Goal: Task Accomplishment & Management: Manage account settings

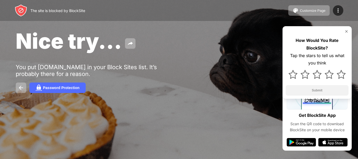
click at [347, 31] on img at bounding box center [347, 31] width 4 height 4
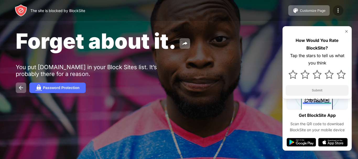
click at [340, 11] on img at bounding box center [338, 10] width 6 height 6
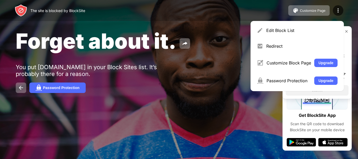
click at [349, 14] on div "The site is blocked by BlockSite Customize Page Edit Block List Redirect Custom…" at bounding box center [179, 10] width 358 height 21
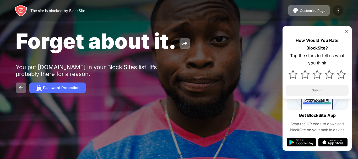
click at [339, 12] on img at bounding box center [338, 10] width 6 height 6
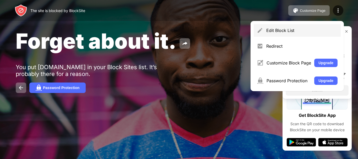
click at [305, 31] on div "Edit Block List" at bounding box center [302, 30] width 71 height 5
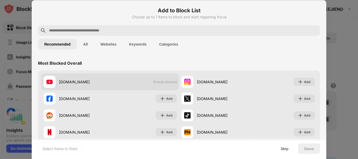
click at [163, 83] on span "Already blocked" at bounding box center [165, 82] width 24 height 4
click at [164, 82] on span "Already blocked" at bounding box center [165, 82] width 24 height 4
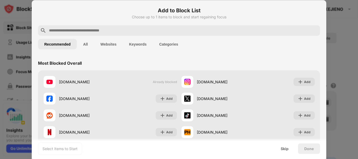
drag, startPoint x: 164, startPoint y: 82, endPoint x: 102, endPoint y: 61, distance: 65.5
click at [162, 82] on span "Already blocked" at bounding box center [165, 82] width 24 height 4
click at [83, 44] on button "All" at bounding box center [85, 44] width 17 height 10
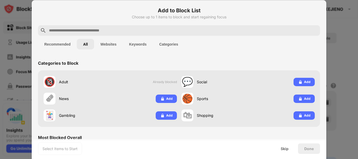
click at [66, 47] on button "Recommended" at bounding box center [57, 44] width 39 height 10
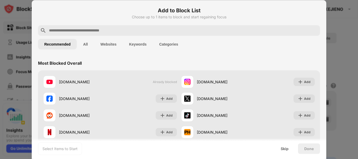
click at [109, 46] on button "Websites" at bounding box center [108, 44] width 29 height 10
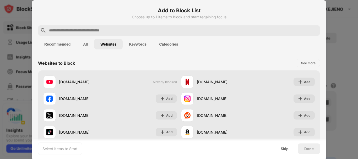
click at [135, 45] on button "Keywords" at bounding box center [138, 44] width 30 height 10
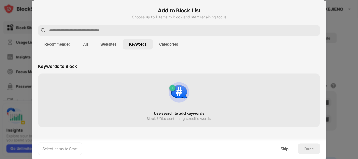
click at [160, 45] on button "Categories" at bounding box center [168, 44] width 31 height 10
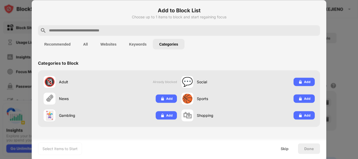
click at [81, 44] on button "All" at bounding box center [85, 44] width 17 height 10
click at [58, 43] on button "Recommended" at bounding box center [57, 44] width 39 height 10
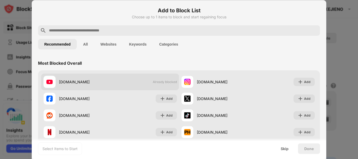
click at [156, 82] on span "Already blocked" at bounding box center [165, 82] width 24 height 4
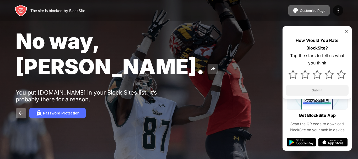
click at [210, 66] on img at bounding box center [213, 69] width 6 height 6
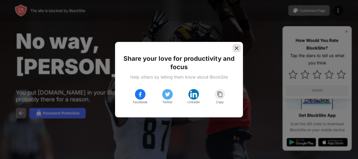
click at [237, 49] on img at bounding box center [236, 48] width 5 height 5
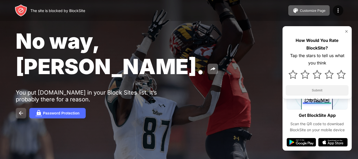
click at [23, 110] on img at bounding box center [21, 113] width 6 height 6
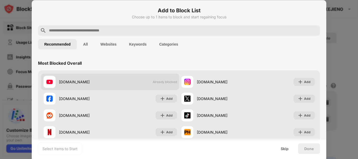
click at [158, 83] on span "Already blocked" at bounding box center [165, 82] width 24 height 4
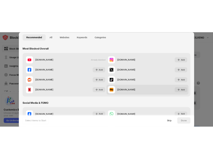
scroll to position [26, 0]
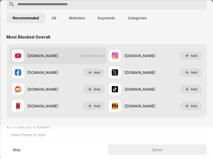
click at [92, 57] on span "Already blocked" at bounding box center [92, 56] width 24 height 4
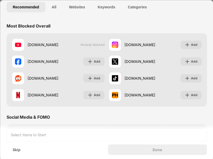
scroll to position [0, 0]
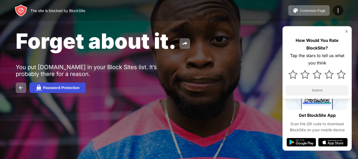
click at [44, 89] on div "Password Protection" at bounding box center [61, 88] width 36 height 4
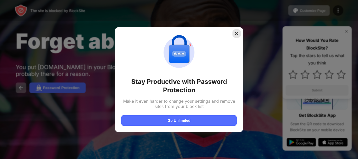
click at [238, 34] on img at bounding box center [236, 33] width 5 height 5
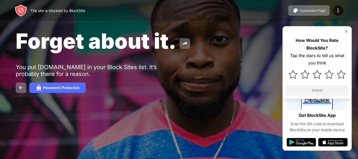
click at [54, 5] on div "The site is blocked by BlockSite" at bounding box center [50, 10] width 71 height 13
click at [52, 11] on div "The site is blocked by BlockSite" at bounding box center [57, 10] width 55 height 4
drag, startPoint x: 52, startPoint y: 11, endPoint x: 188, endPoint y: 11, distance: 136.7
click at [186, 12] on div "The site is blocked by BlockSite Customize Page Edit Block List Redirect Custom…" at bounding box center [179, 10] width 358 height 21
click at [337, 12] on img at bounding box center [338, 10] width 6 height 6
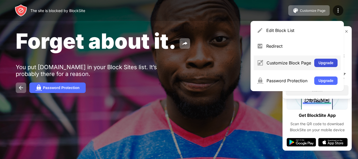
click at [326, 63] on button "Upgrade" at bounding box center [326, 63] width 23 height 8
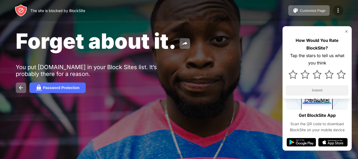
click at [340, 11] on img at bounding box center [338, 10] width 6 height 6
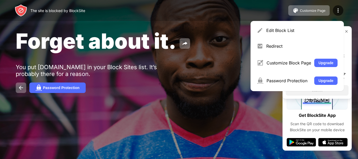
drag, startPoint x: 209, startPoint y: 27, endPoint x: 97, endPoint y: 15, distance: 113.2
click at [209, 28] on div "Forget about it. You put youtube.com in your Block Sites list. It’s probably th…" at bounding box center [179, 60] width 358 height 121
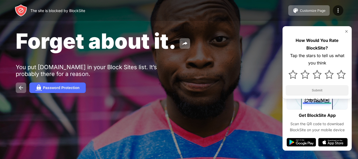
drag, startPoint x: 188, startPoint y: 14, endPoint x: 42, endPoint y: 22, distance: 145.6
click at [68, 23] on div "Forget about it. You put youtube.com in your Block Sites list. It’s probably th…" at bounding box center [179, 60] width 358 height 121
click at [23, 16] on img at bounding box center [21, 10] width 13 height 13
click at [337, 8] on img at bounding box center [338, 10] width 6 height 6
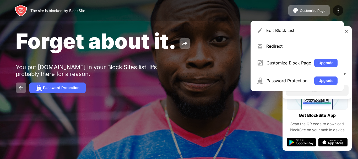
drag, startPoint x: 255, startPoint y: 4, endPoint x: 251, endPoint y: 10, distance: 7.1
click at [255, 4] on div "The site is blocked by BlockSite Customize Page Edit Block List Redirect Custom…" at bounding box center [179, 10] width 358 height 21
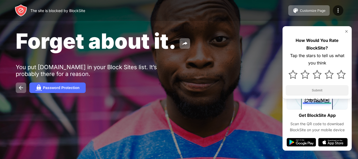
drag, startPoint x: 250, startPoint y: 10, endPoint x: 232, endPoint y: 86, distance: 78.0
click at [232, 86] on div "Password Protection" at bounding box center [179, 88] width 327 height 10
click at [339, 9] on img at bounding box center [338, 10] width 6 height 6
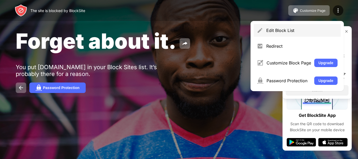
click at [275, 31] on div "Edit Block List" at bounding box center [302, 30] width 71 height 5
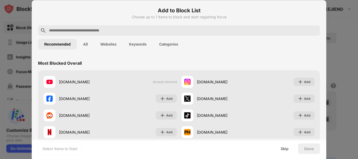
click at [346, 23] on div at bounding box center [179, 79] width 358 height 159
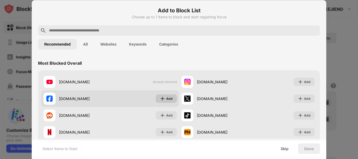
click at [162, 98] on img at bounding box center [162, 98] width 5 height 5
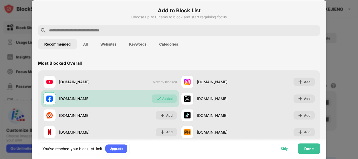
click at [281, 148] on div "Skip" at bounding box center [285, 149] width 8 height 4
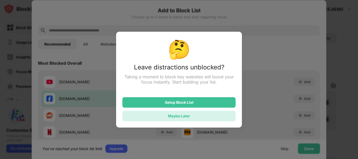
click at [181, 116] on div "Maybe Later" at bounding box center [179, 116] width 22 height 4
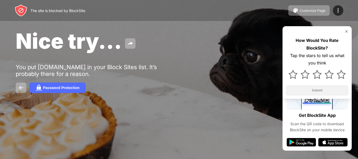
drag, startPoint x: 62, startPoint y: 55, endPoint x: 65, endPoint y: 54, distance: 3.2
click at [64, 54] on div "Nice try... You put [DOMAIN_NAME] in your Block Sites list. It’s probably there…" at bounding box center [179, 60] width 358 height 121
click at [67, 89] on div "Password Protection" at bounding box center [61, 88] width 36 height 4
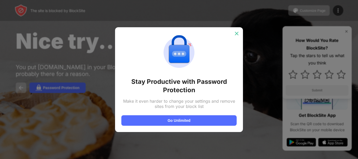
click at [238, 33] on img at bounding box center [236, 33] width 5 height 5
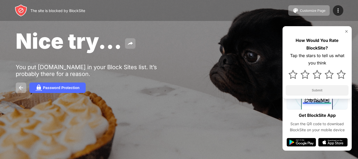
click at [134, 43] on button at bounding box center [130, 43] width 10 height 10
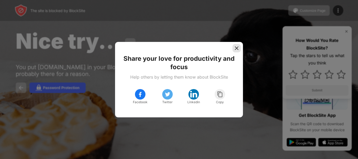
click at [238, 47] on img at bounding box center [236, 48] width 5 height 5
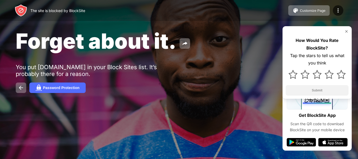
drag, startPoint x: 0, startPoint y: 0, endPoint x: 214, endPoint y: 42, distance: 217.7
click at [214, 43] on div "Forget about it." at bounding box center [147, 40] width 262 height 25
drag, startPoint x: 31, startPoint y: 11, endPoint x: 228, endPoint y: 63, distance: 203.2
click at [228, 63] on div "Forget about it. You put youtube.com in your Block Sites list. It’s probably th…" at bounding box center [179, 60] width 358 height 121
click at [22, 87] on img at bounding box center [21, 88] width 6 height 6
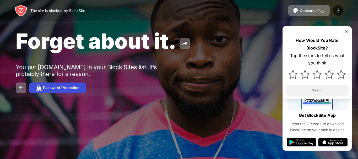
click at [52, 89] on div "Password Protection" at bounding box center [61, 88] width 36 height 4
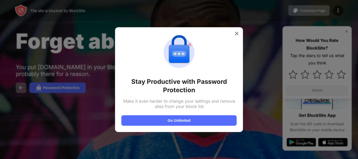
drag, startPoint x: 200, startPoint y: 37, endPoint x: 230, endPoint y: 20, distance: 34.2
click at [230, 159] on div "Stay Productive with Password Protection Make it even harder to change your set…" at bounding box center [179, 159] width 358 height 0
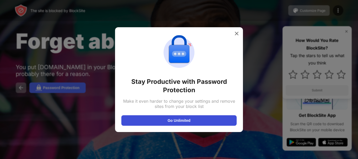
click at [186, 122] on button "Go Unlimited" at bounding box center [178, 120] width 115 height 10
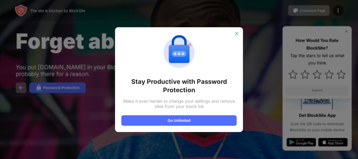
click at [239, 33] on img at bounding box center [236, 33] width 5 height 5
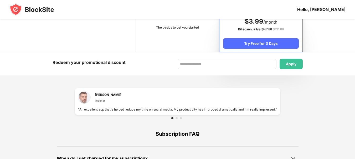
scroll to position [379, 0]
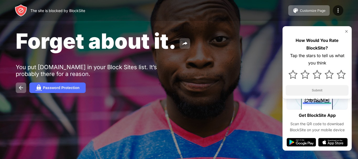
click at [182, 45] on img at bounding box center [185, 43] width 6 height 6
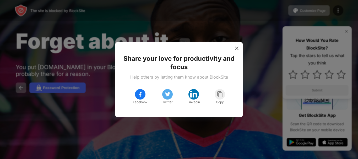
click at [224, 96] on div at bounding box center [220, 94] width 10 height 10
click at [235, 47] on img at bounding box center [236, 48] width 5 height 5
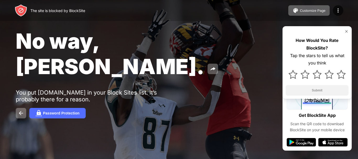
drag, startPoint x: 256, startPoint y: 0, endPoint x: 247, endPoint y: 6, distance: 10.8
click at [247, 6] on div "The site is blocked by BlockSite Customize Page Edit Block List Redirect Custom…" at bounding box center [179, 10] width 358 height 21
